Goal: Contribute content: Add original content to the website for others to see

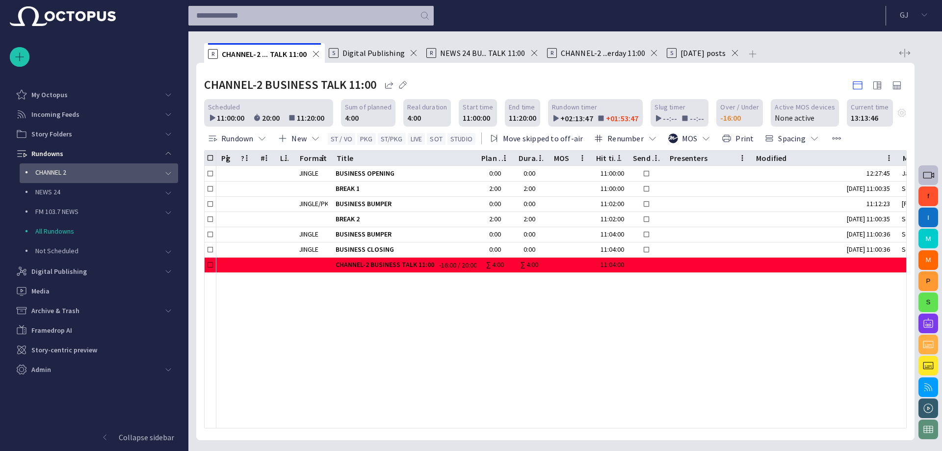
click at [162, 171] on div "main menu" at bounding box center [169, 173] width 20 height 20
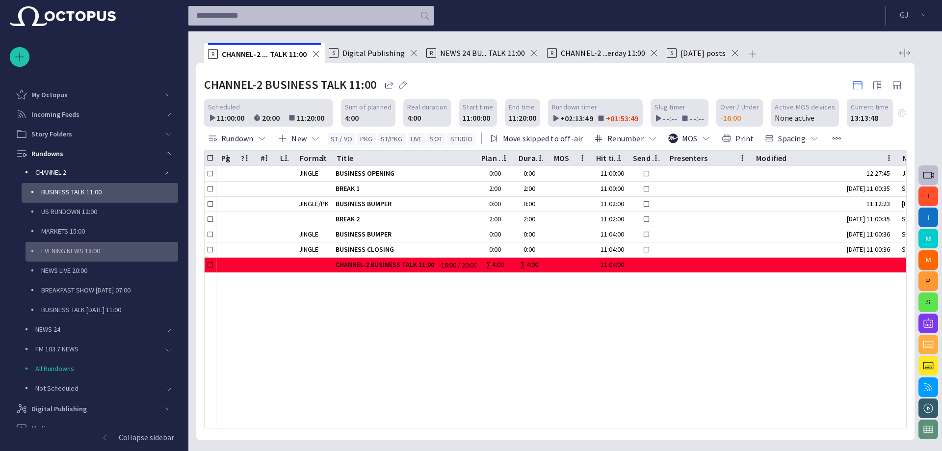
click at [127, 252] on p "EVENING NEWS 18:00" at bounding box center [109, 251] width 137 height 10
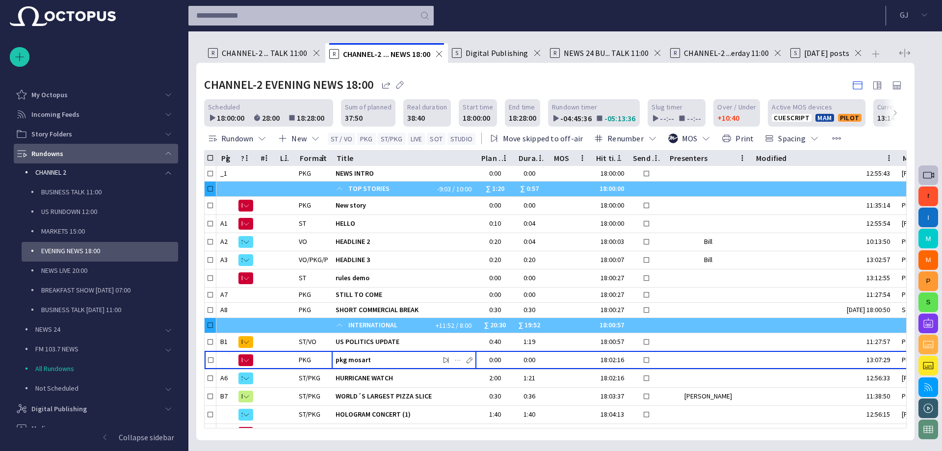
click at [166, 155] on span "main menu" at bounding box center [168, 154] width 8 height 8
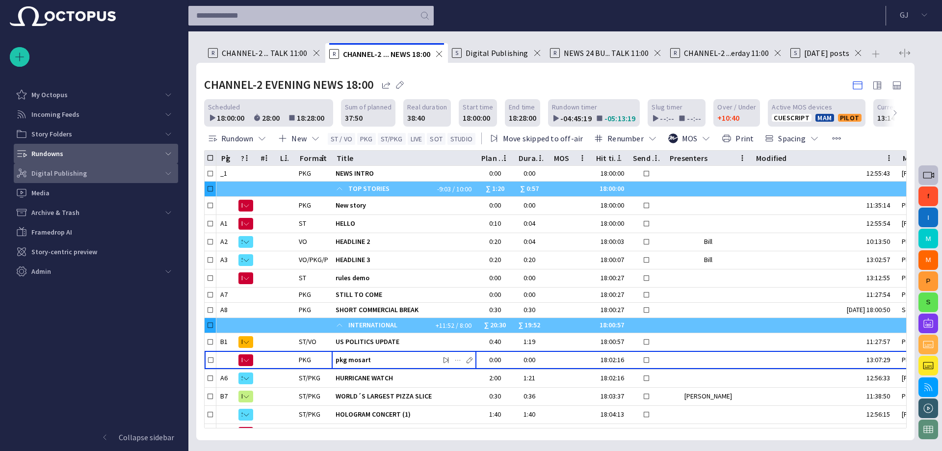
click at [163, 171] on div "main menu" at bounding box center [169, 173] width 20 height 20
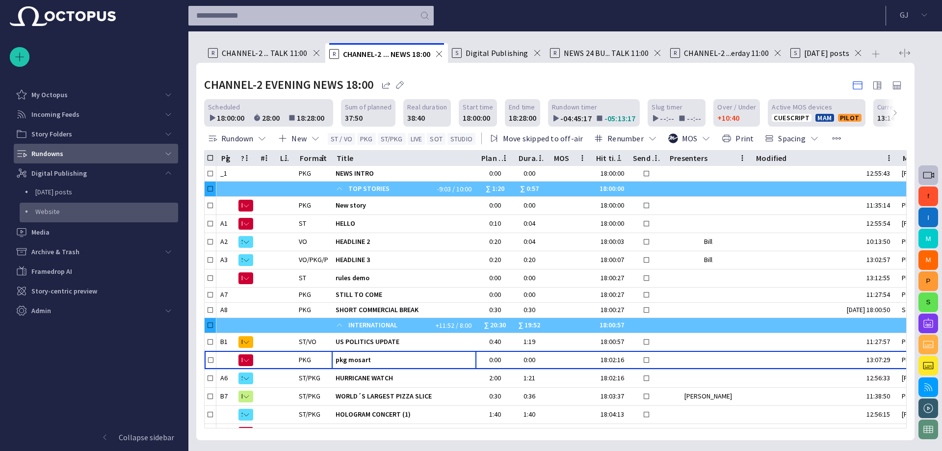
click at [132, 207] on p "Website" at bounding box center [106, 212] width 143 height 10
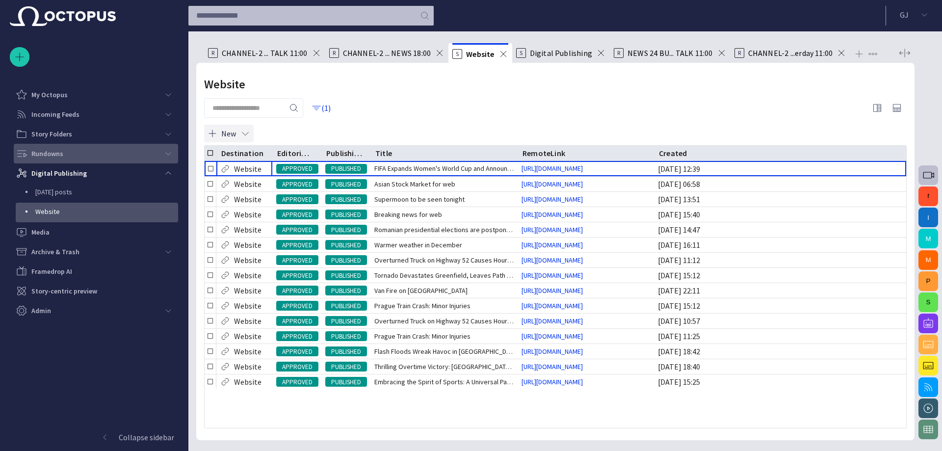
click at [218, 136] on button "New" at bounding box center [229, 134] width 50 height 18
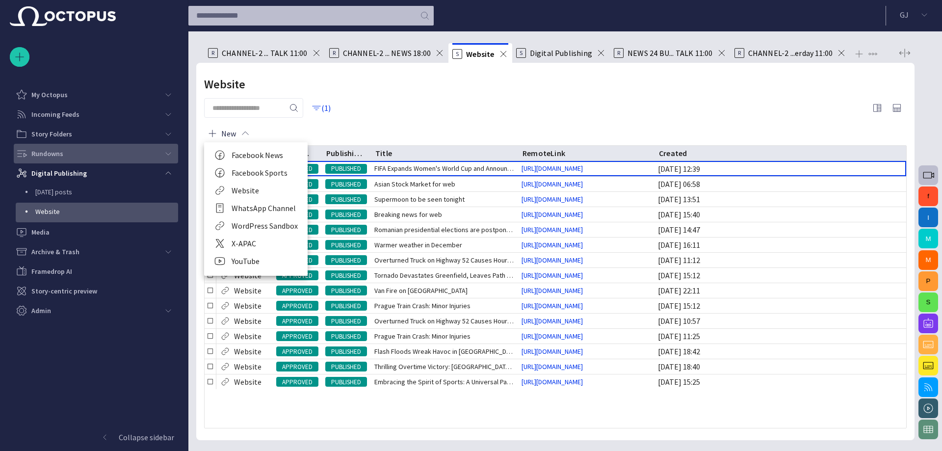
click at [256, 191] on li "Website" at bounding box center [256, 191] width 104 height 18
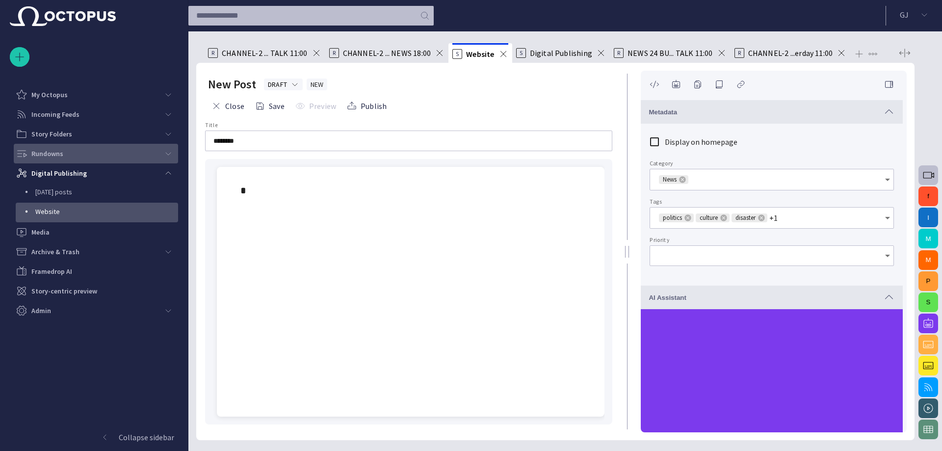
type input "*"
click at [876, 109] on div "Metadata" at bounding box center [772, 112] width 246 height 12
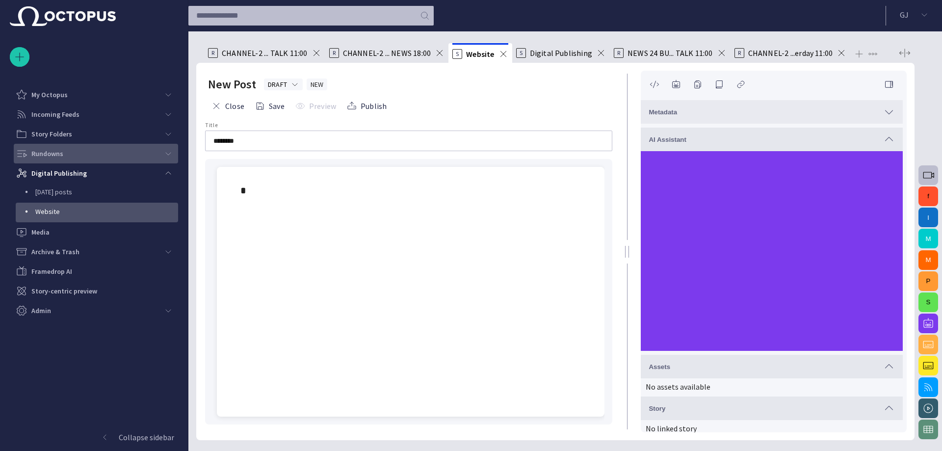
click at [873, 136] on div "AI Assistant" at bounding box center [772, 140] width 246 height 12
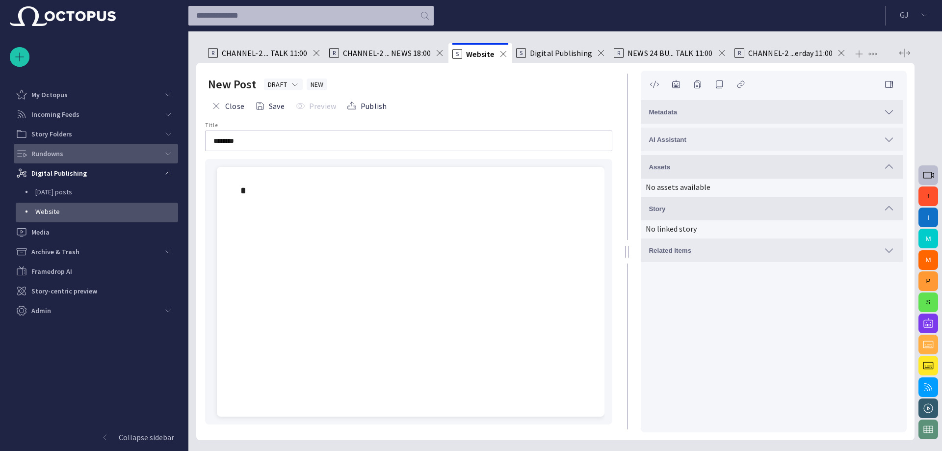
click at [873, 136] on div "AI Assistant" at bounding box center [772, 140] width 246 height 12
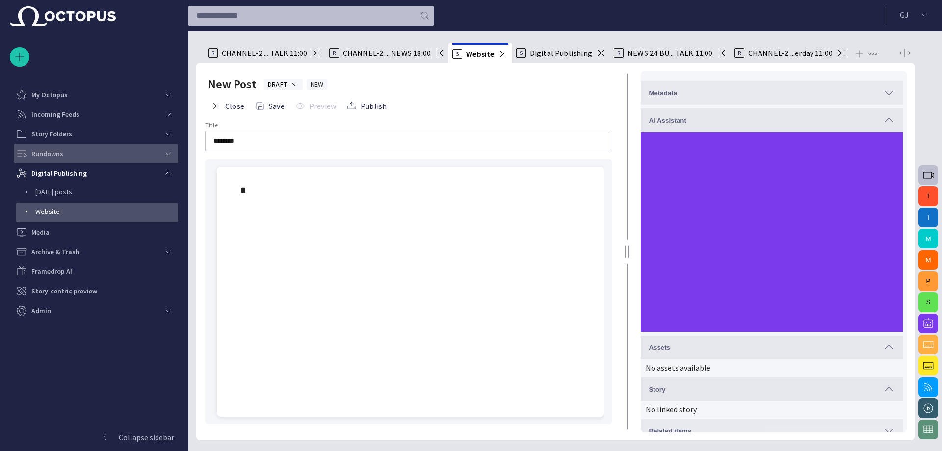
scroll to position [29, 0]
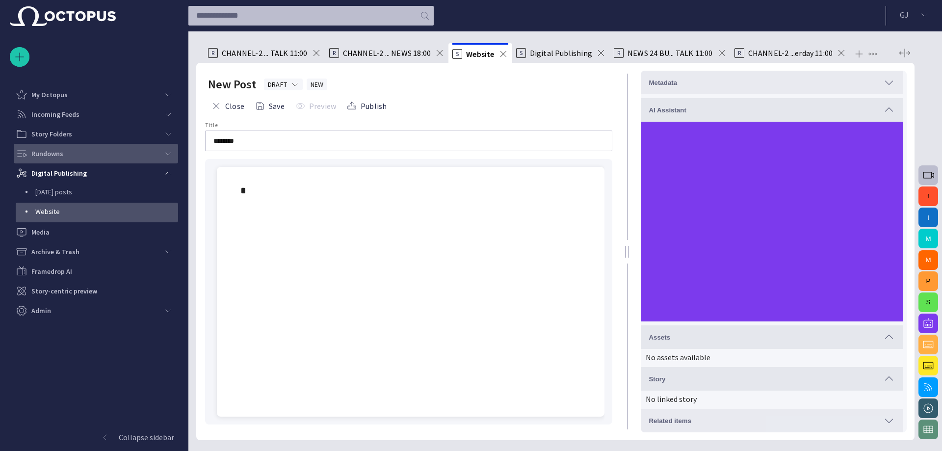
click at [837, 115] on div "AI Assistant" at bounding box center [772, 110] width 246 height 12
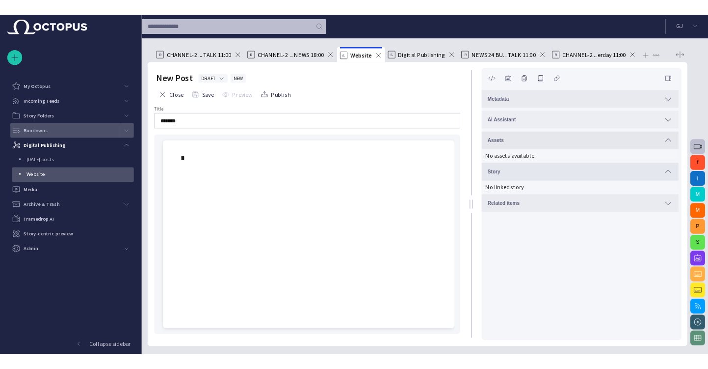
scroll to position [0, 0]
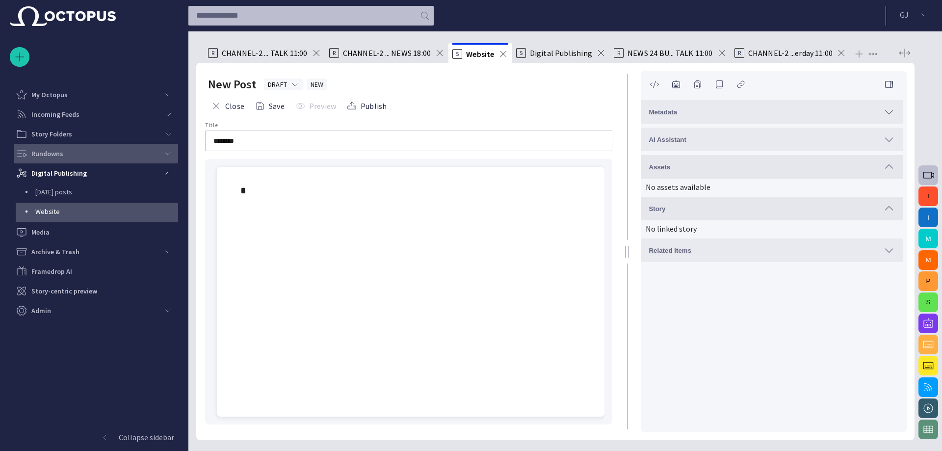
click at [870, 171] on div "Assets" at bounding box center [772, 167] width 246 height 12
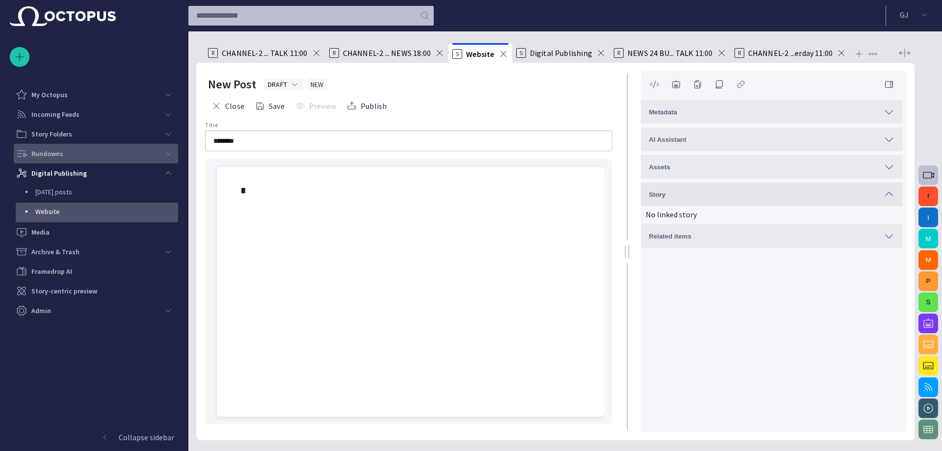
click at [864, 188] on div "Story" at bounding box center [772, 194] width 246 height 12
click at [856, 214] on button "Related items" at bounding box center [772, 222] width 262 height 24
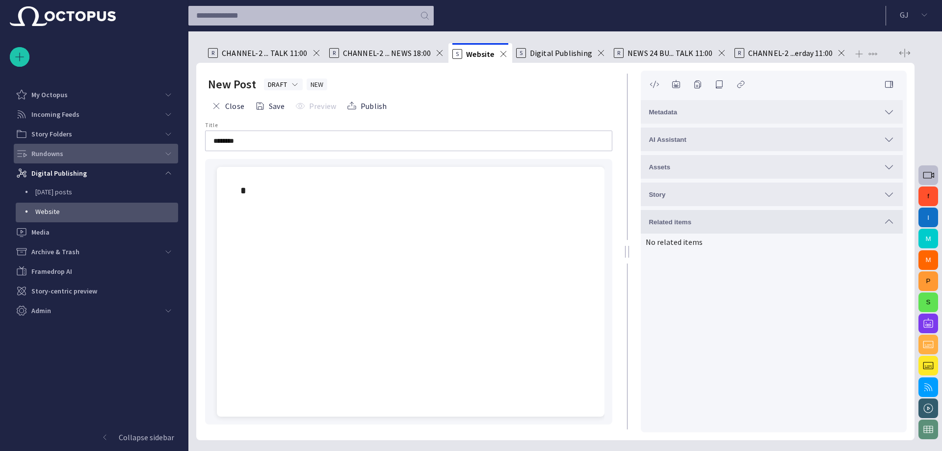
click at [708, 107] on div "Metadata" at bounding box center [772, 112] width 246 height 12
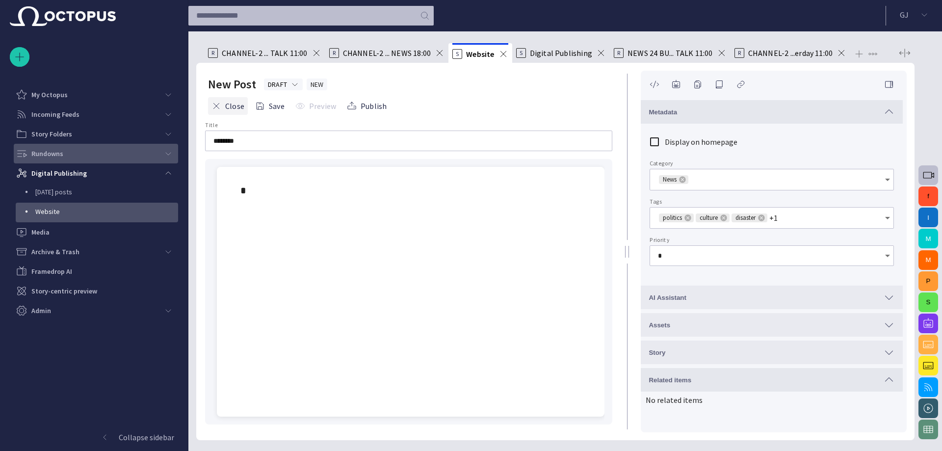
click at [225, 107] on button "Close" at bounding box center [228, 106] width 40 height 18
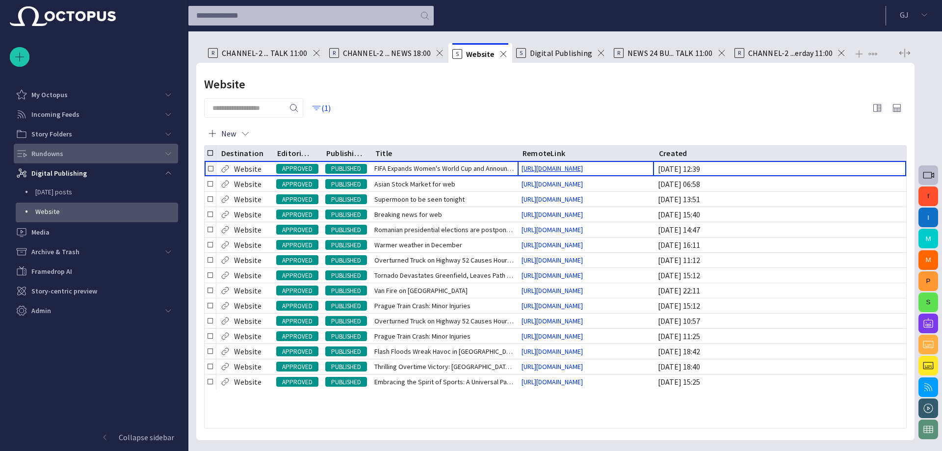
click at [552, 170] on link "[URL][DOMAIN_NAME]" at bounding box center [552, 168] width 69 height 10
click at [241, 135] on span "button" at bounding box center [246, 134] width 10 height 10
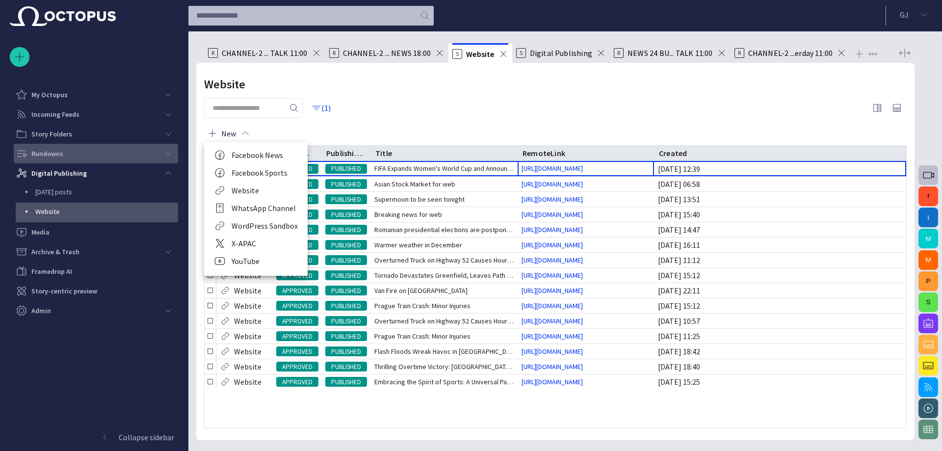
click at [359, 103] on div at bounding box center [471, 225] width 942 height 451
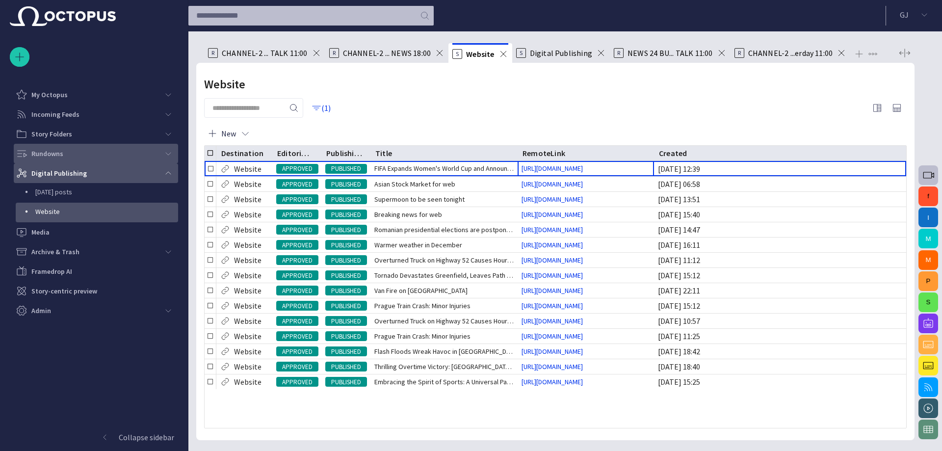
click at [44, 172] on p "Digital Publishing" at bounding box center [58, 173] width 55 height 10
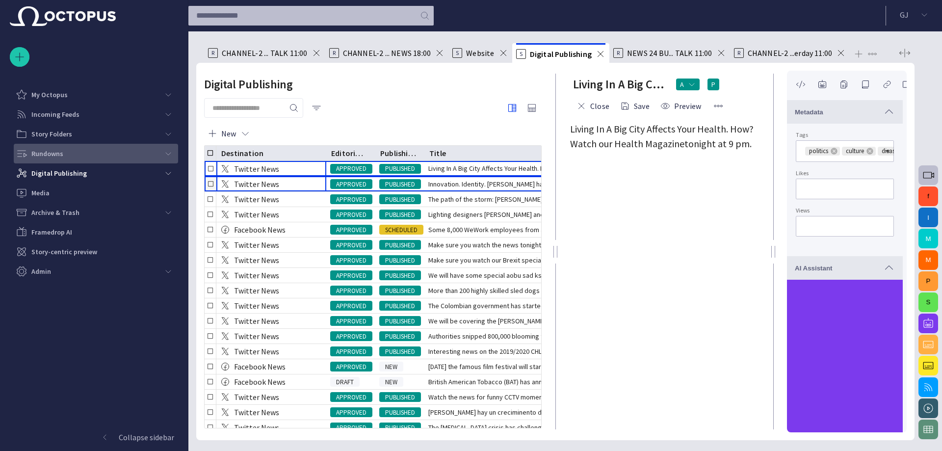
click at [282, 187] on div "Twitter News" at bounding box center [271, 184] width 110 height 15
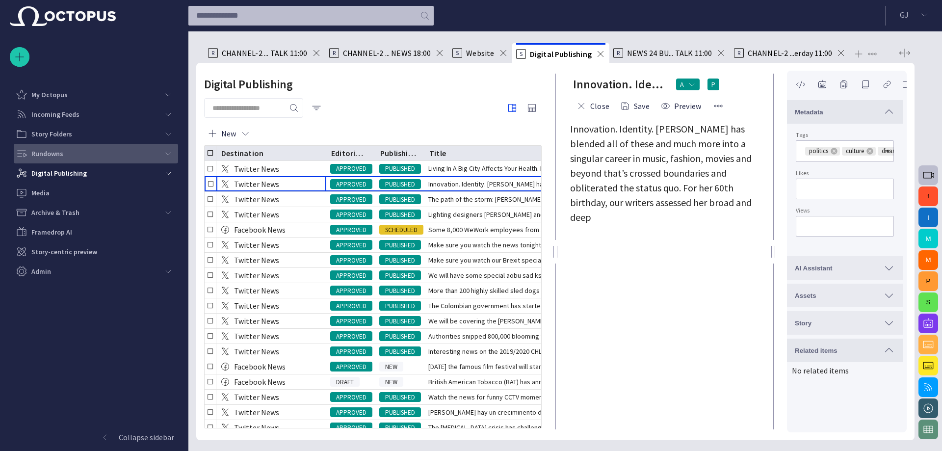
click at [608, 157] on span "Innovation. Identity. [PERSON_NAME] has blended all of these and much more into…" at bounding box center [661, 173] width 182 height 101
click at [245, 134] on span "button" at bounding box center [246, 134] width 10 height 10
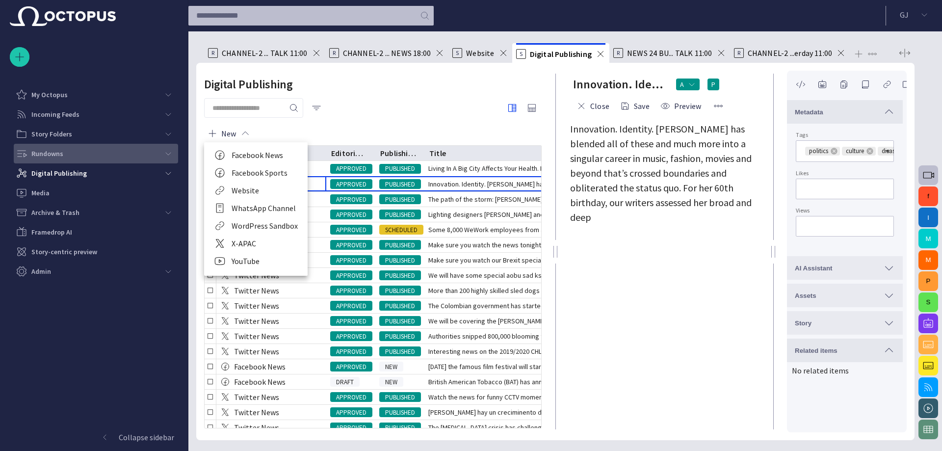
click at [247, 227] on li "WordPress Sandbox" at bounding box center [256, 226] width 104 height 18
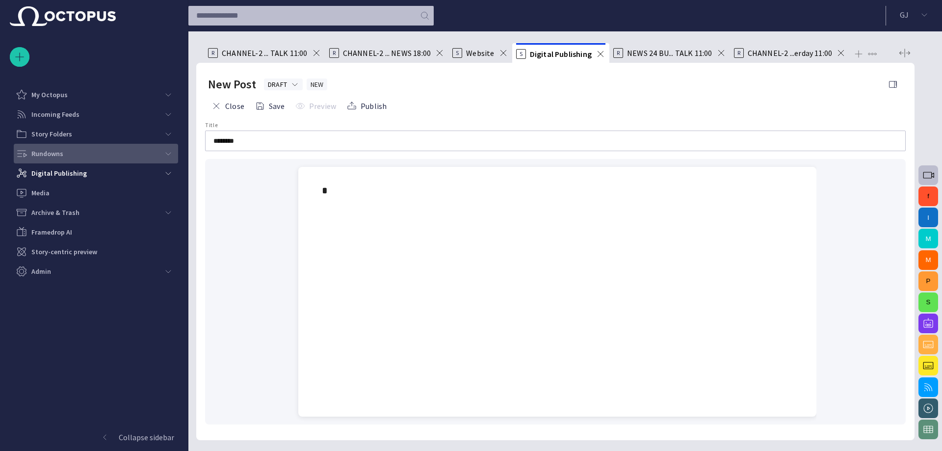
click at [572, 212] on div at bounding box center [557, 190] width 503 height 47
click at [893, 83] on span "button" at bounding box center [893, 85] width 10 height 10
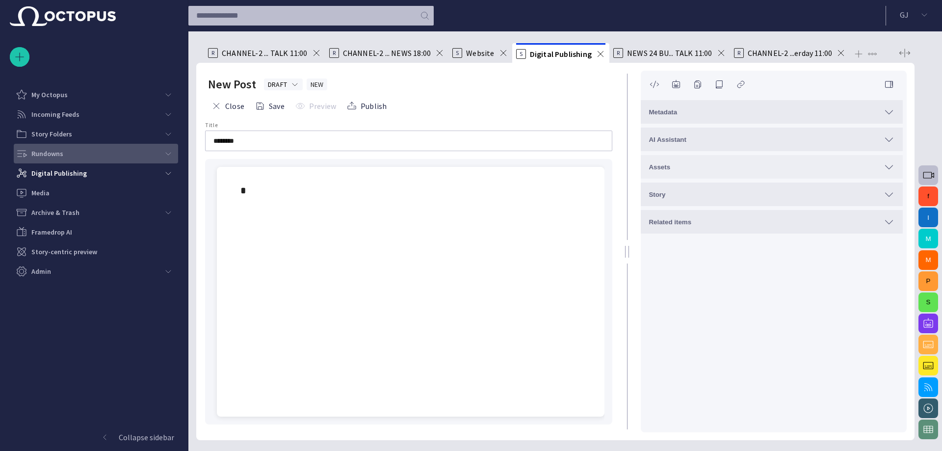
click at [689, 170] on div "Assets" at bounding box center [772, 167] width 246 height 12
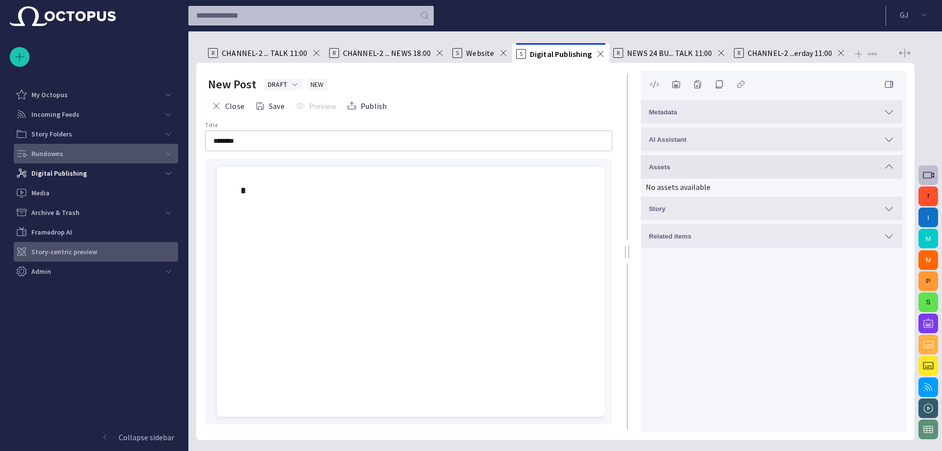
click at [76, 253] on p "Story-centric preview" at bounding box center [64, 252] width 66 height 10
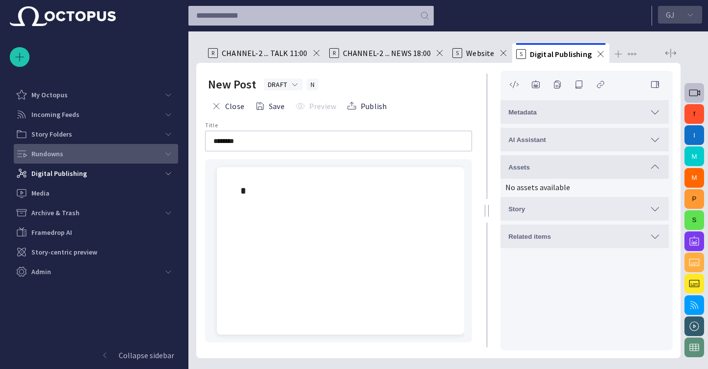
click at [682, 15] on button "[PERSON_NAME]" at bounding box center [680, 15] width 44 height 18
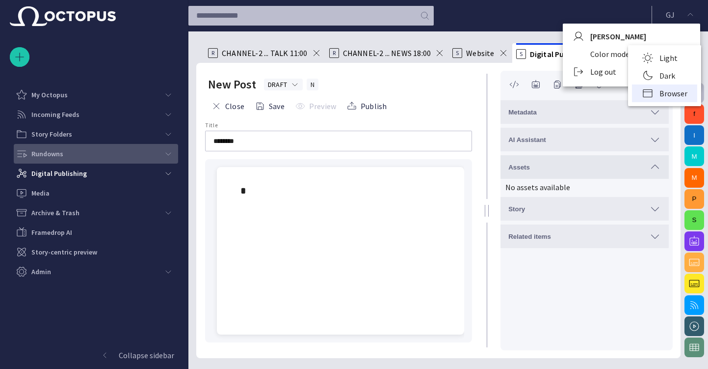
click at [669, 75] on li "Dark" at bounding box center [664, 76] width 65 height 18
